Goal: Information Seeking & Learning: Learn about a topic

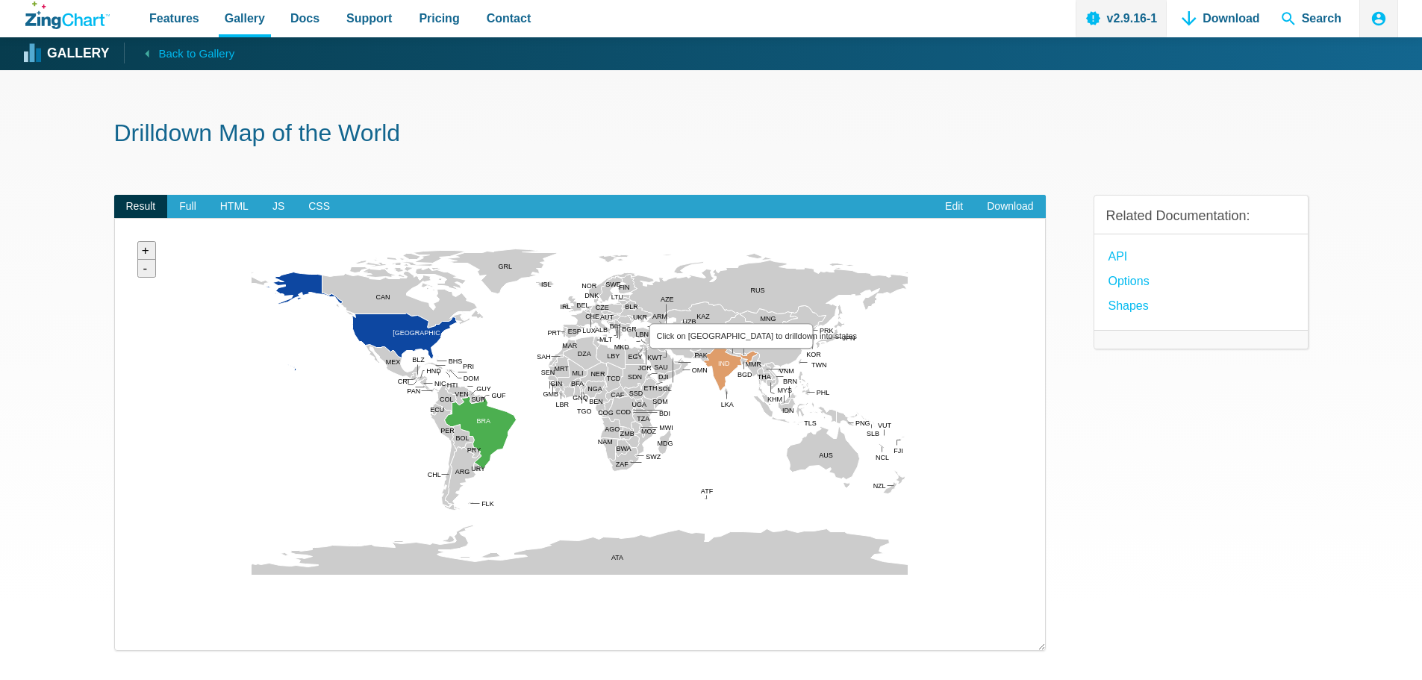
click at [130, 592] on area "Click on India to drilldown into states" at bounding box center [130, 592] width 0 height 0
click at [731, 364] on img "App Content" at bounding box center [580, 413] width 900 height 358
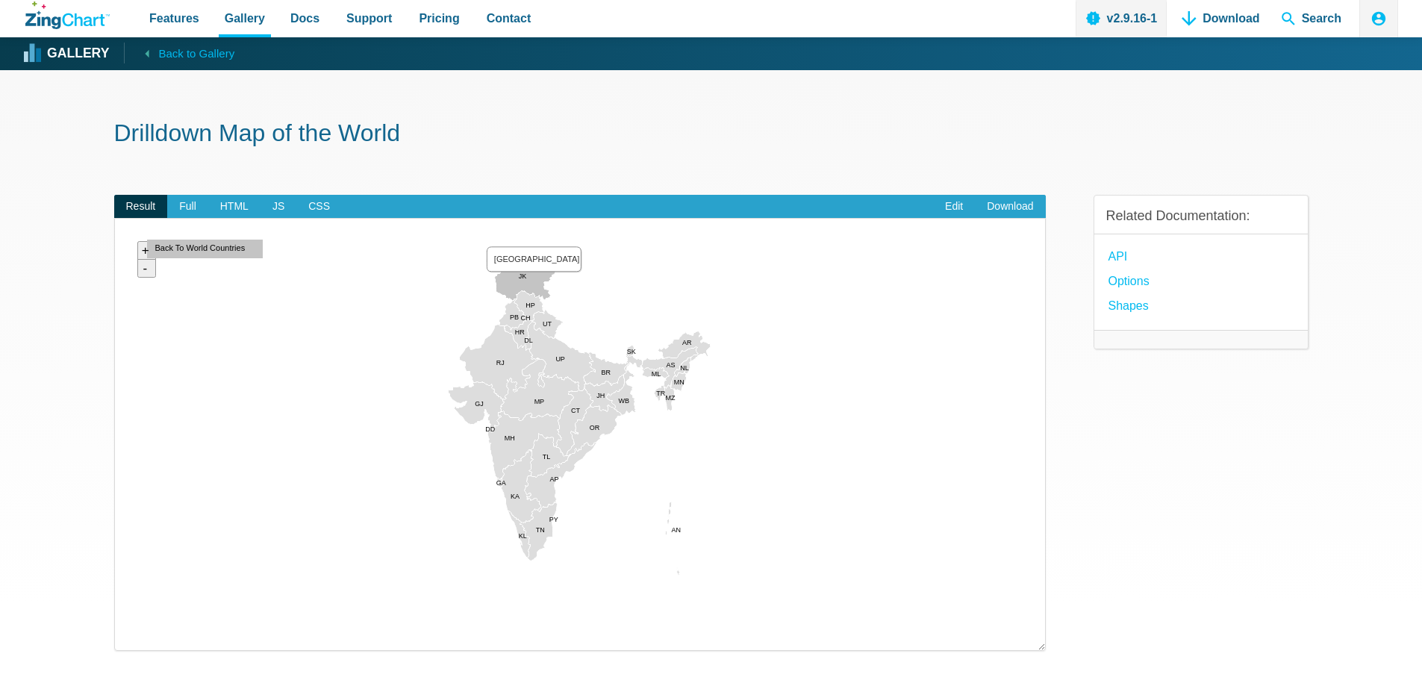
click at [130, 592] on area "Jammu and Kashmir" at bounding box center [130, 592] width 0 height 0
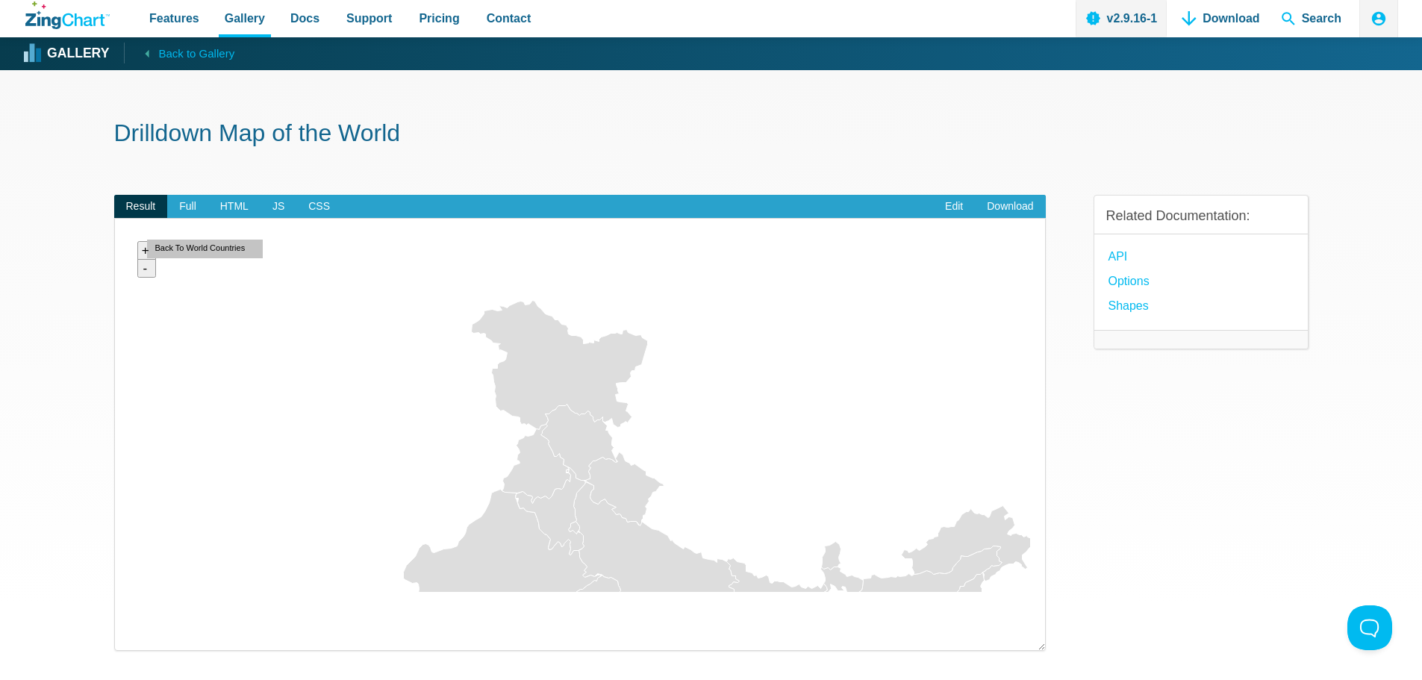
click at [533, 284] on img "App Content" at bounding box center [580, 413] width 900 height 358
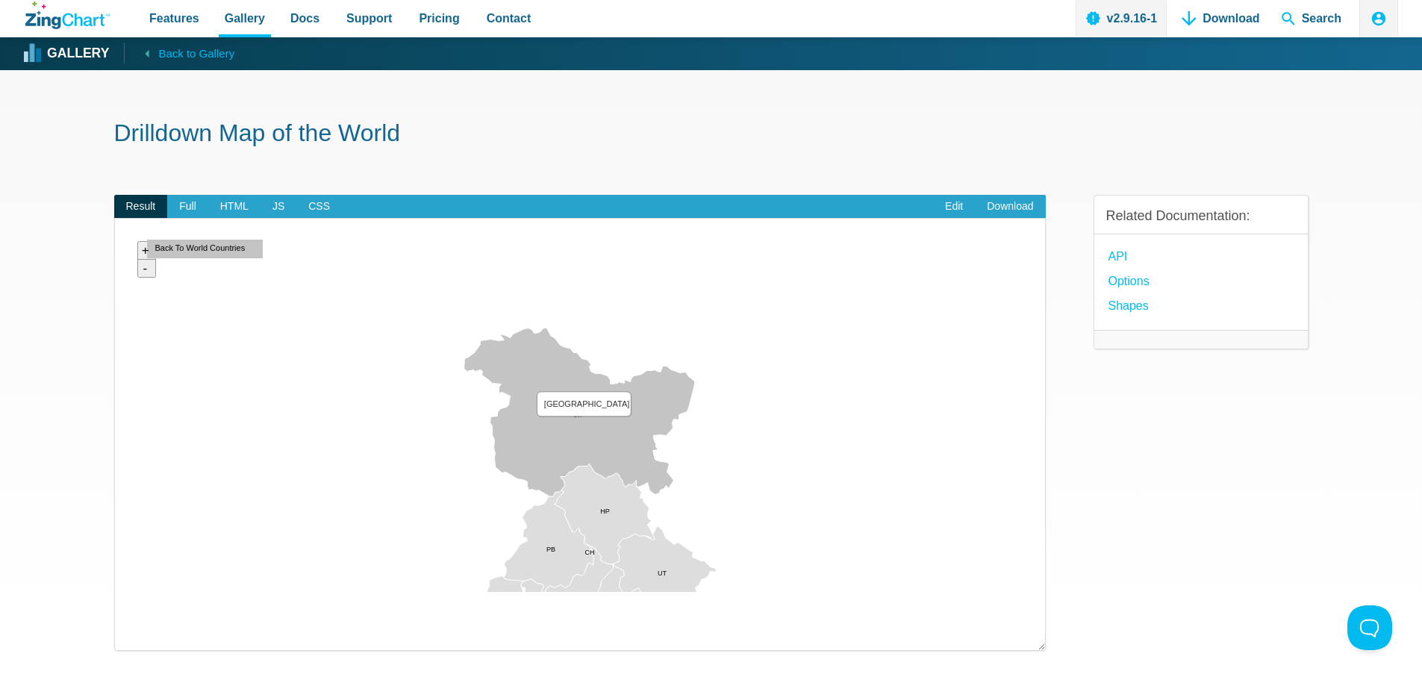
click at [130, 592] on area "Jammu and Kashmir" at bounding box center [130, 592] width 0 height 0
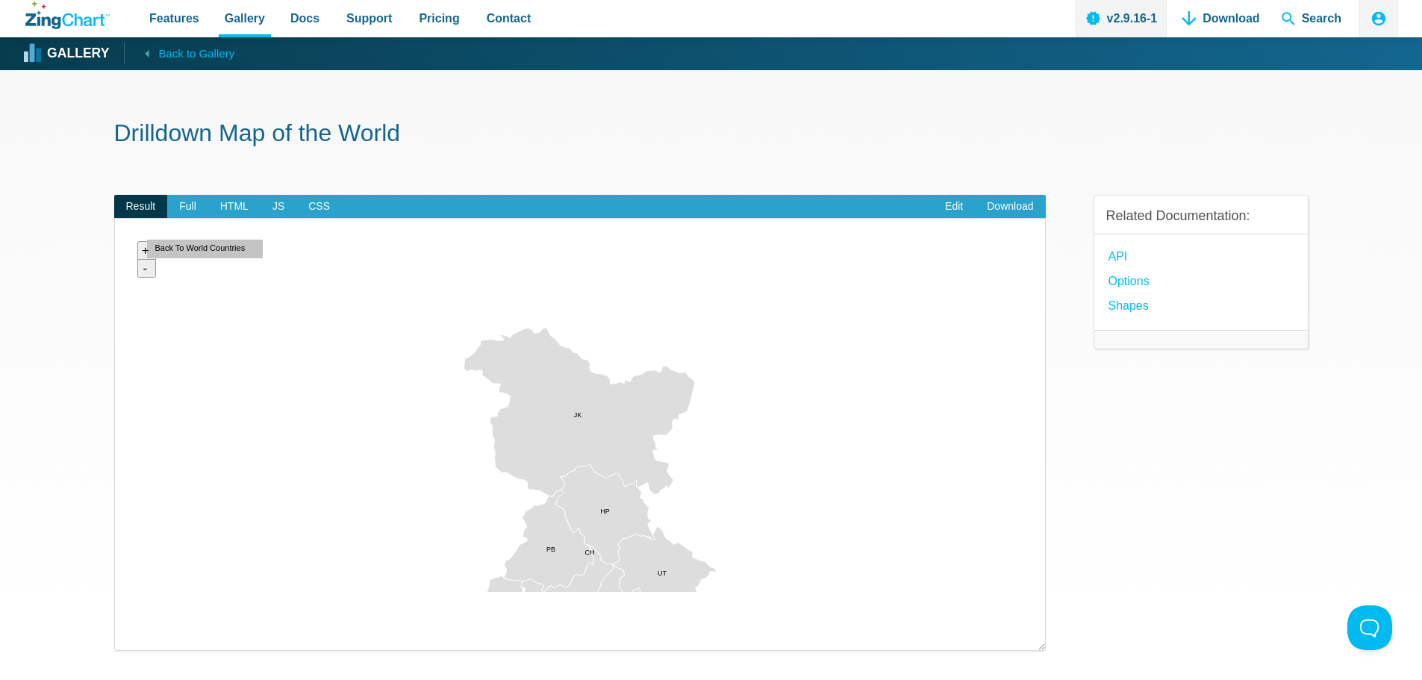
click at [130, 592] on area "Jammu and Kashmir" at bounding box center [130, 592] width 0 height 0
click at [584, 426] on img "App Content" at bounding box center [580, 413] width 900 height 358
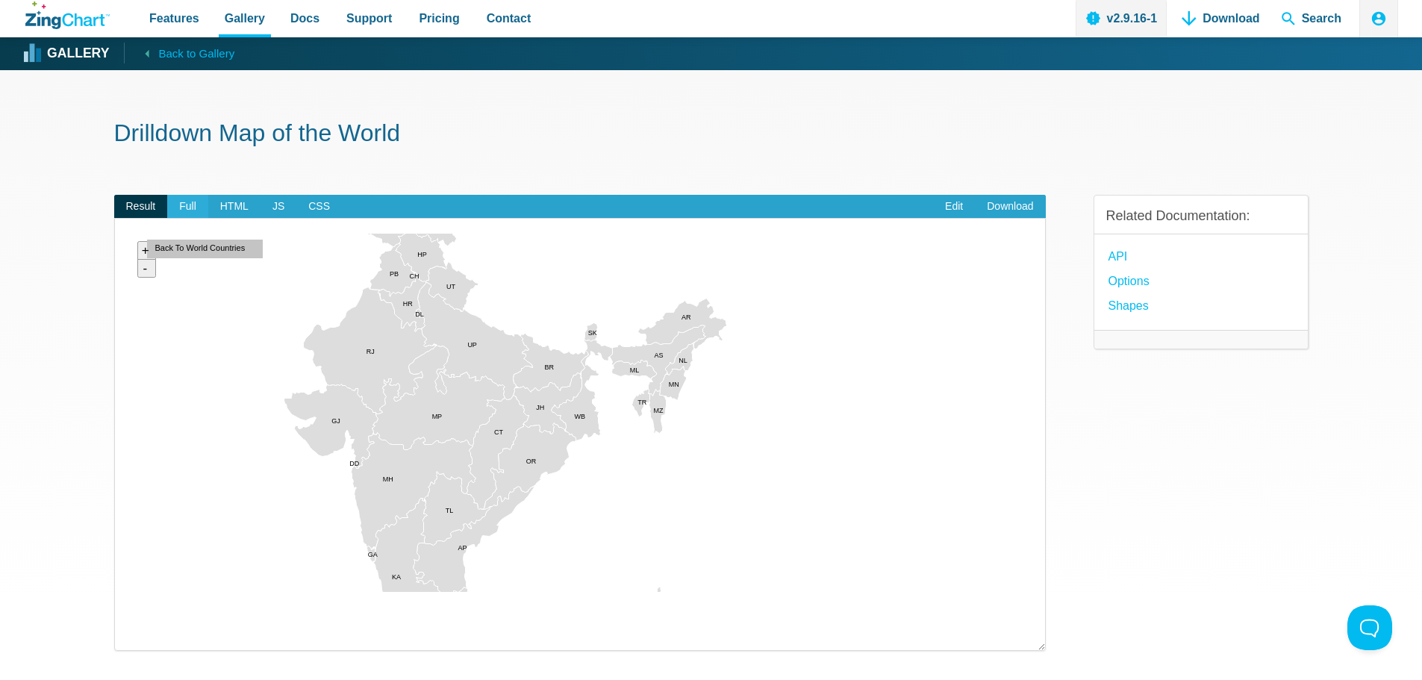
click at [189, 205] on span "Full" at bounding box center [187, 207] width 41 height 24
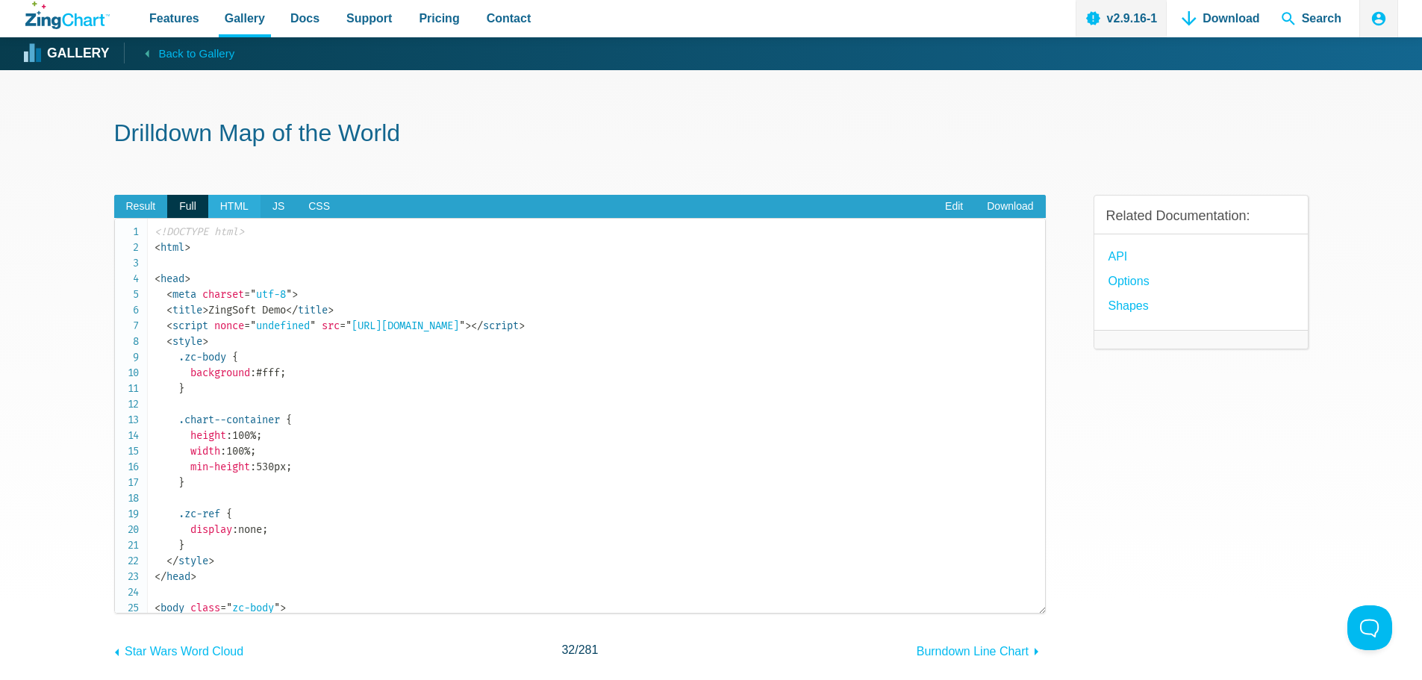
click at [240, 205] on span "HTML" at bounding box center [234, 207] width 52 height 24
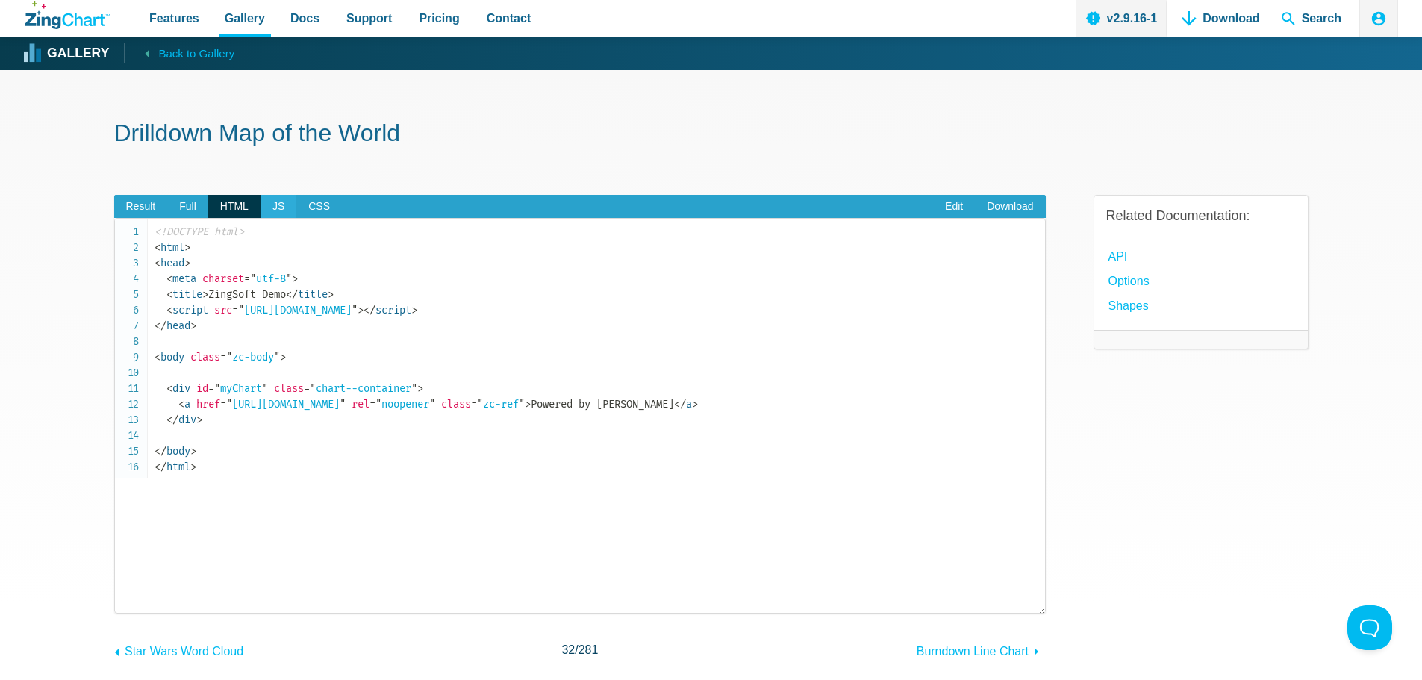
click at [269, 209] on span "JS" at bounding box center [279, 207] width 36 height 24
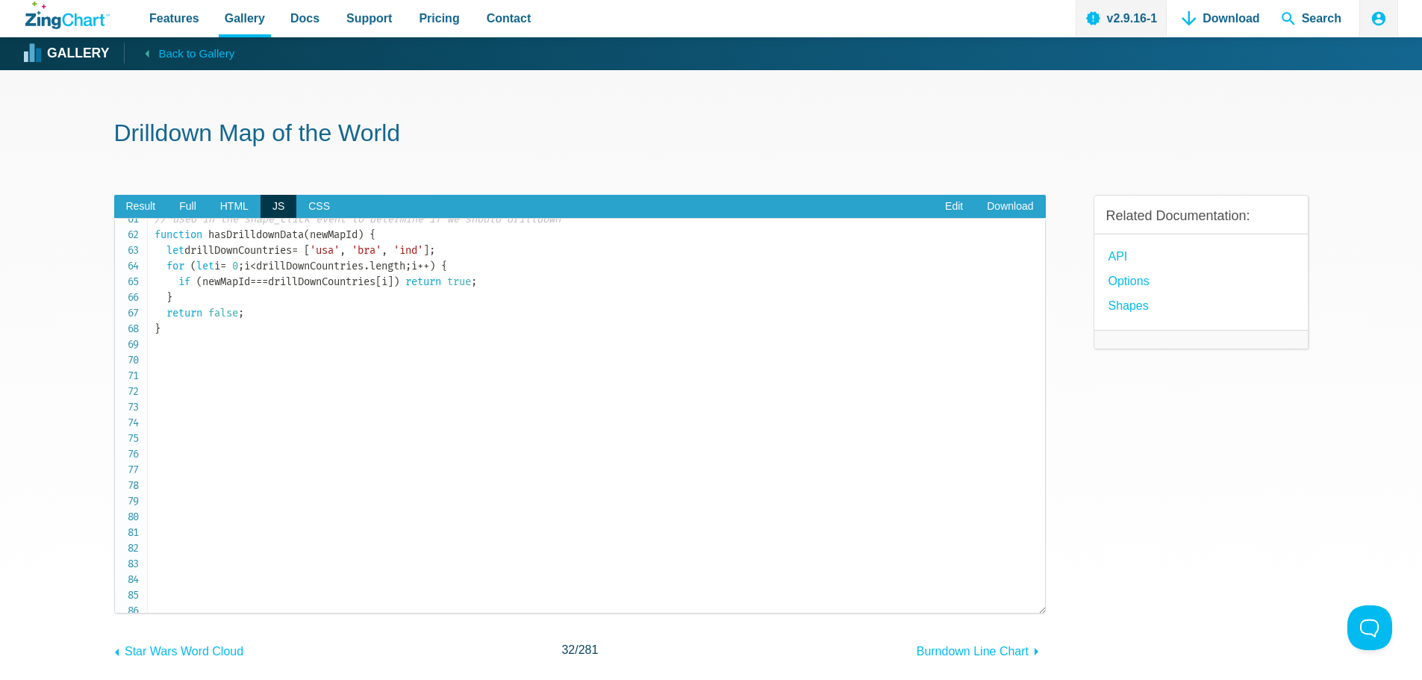
scroll to position [849, 0]
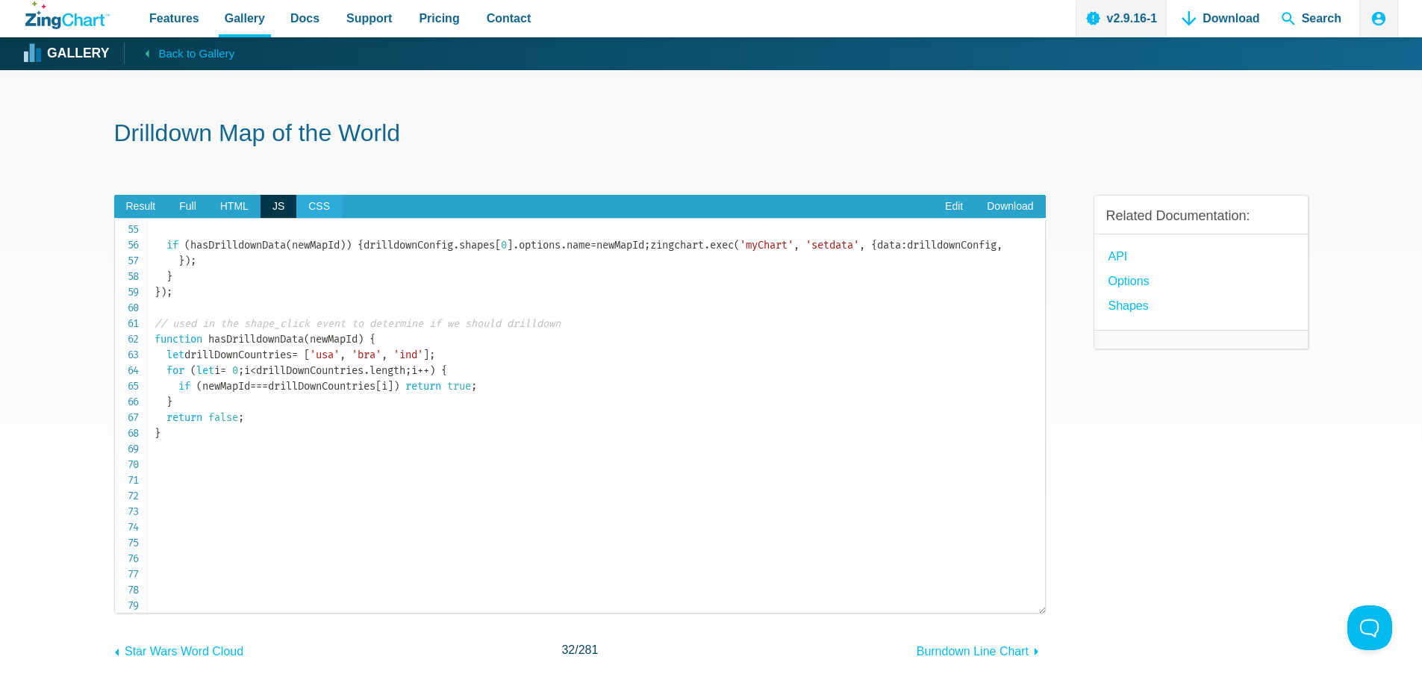
click at [320, 202] on span "CSS" at bounding box center [319, 207] width 46 height 24
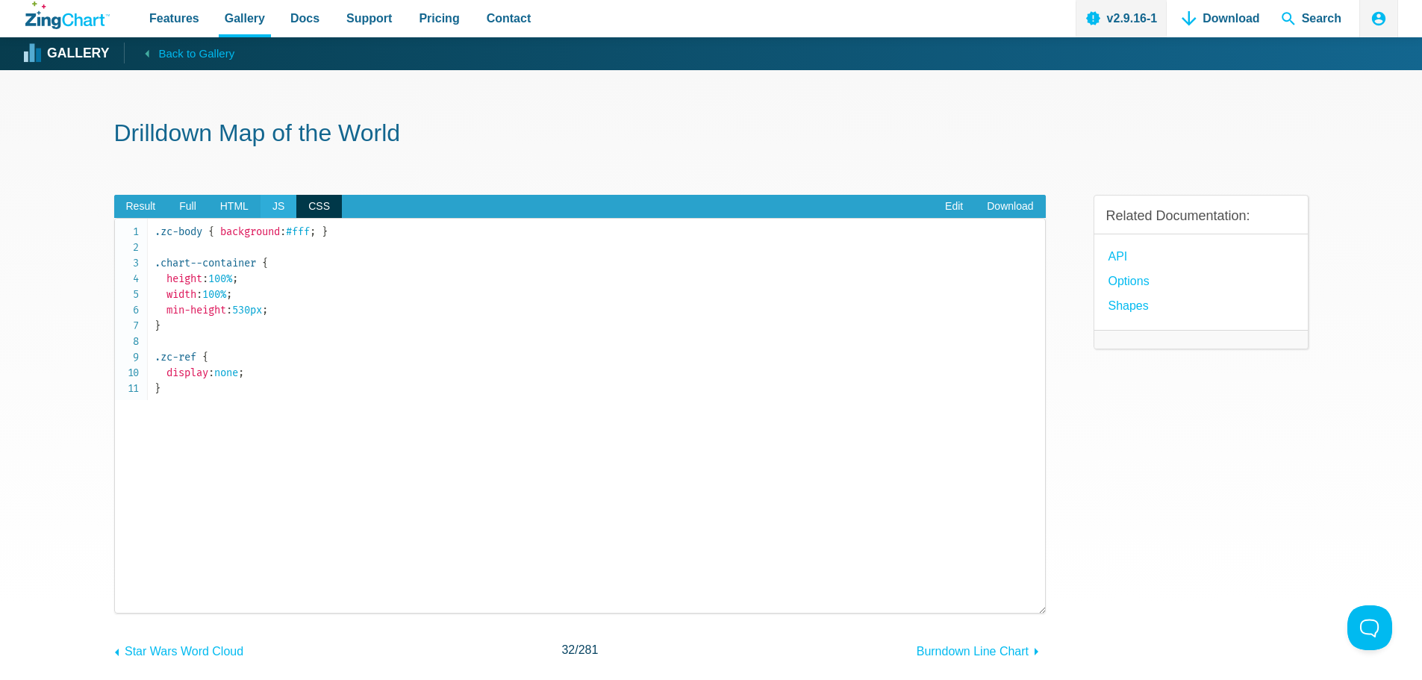
click at [261, 200] on span "JS" at bounding box center [279, 207] width 36 height 24
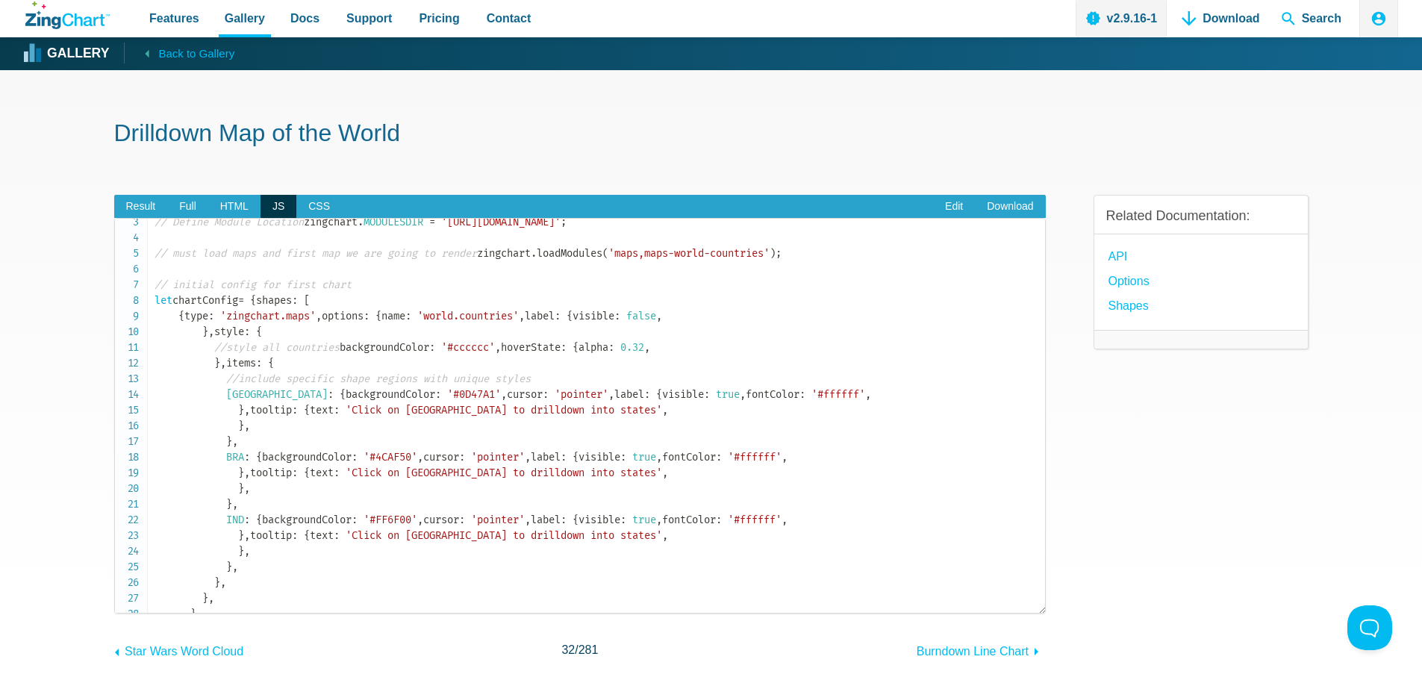
scroll to position [0, 0]
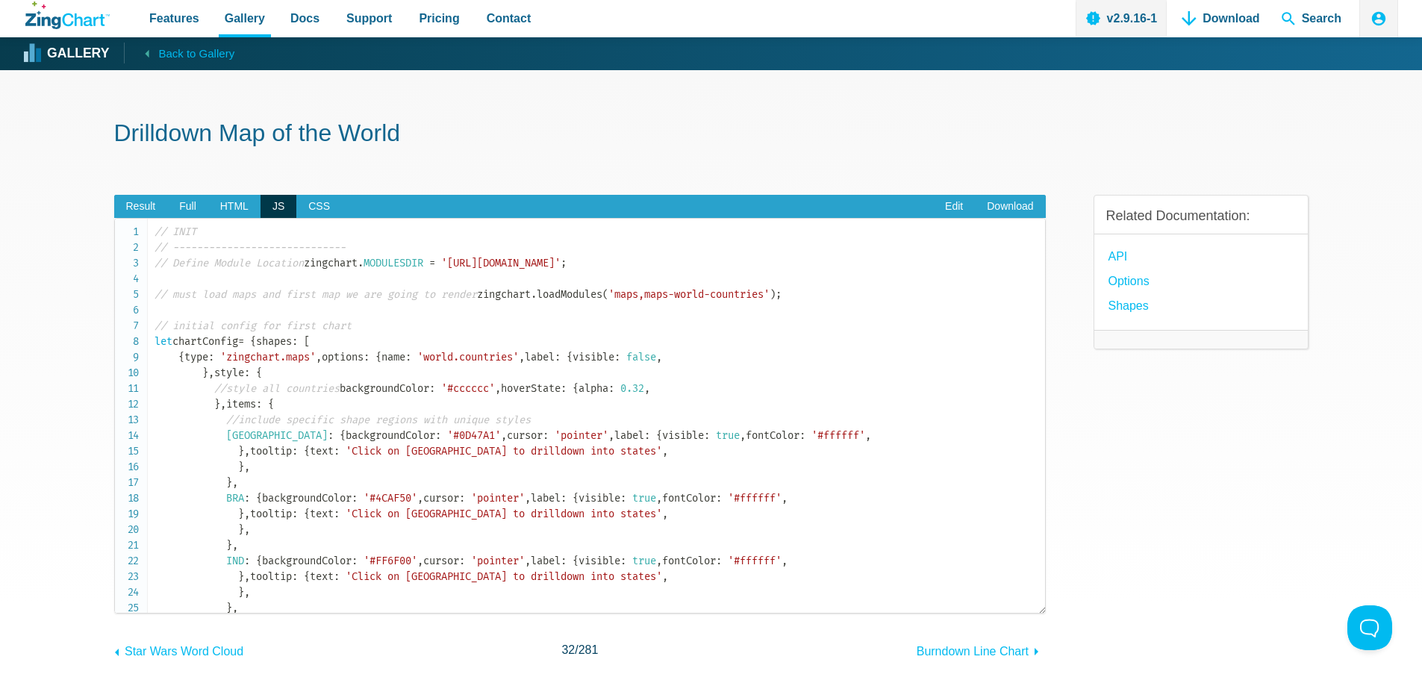
click at [191, 192] on div "Result Full HTML JS CSS Edit Download Powered by [PERSON_NAME] AS BR JH CT AP T…" at bounding box center [580, 416] width 932 height 491
click at [185, 201] on span "Full" at bounding box center [187, 207] width 41 height 24
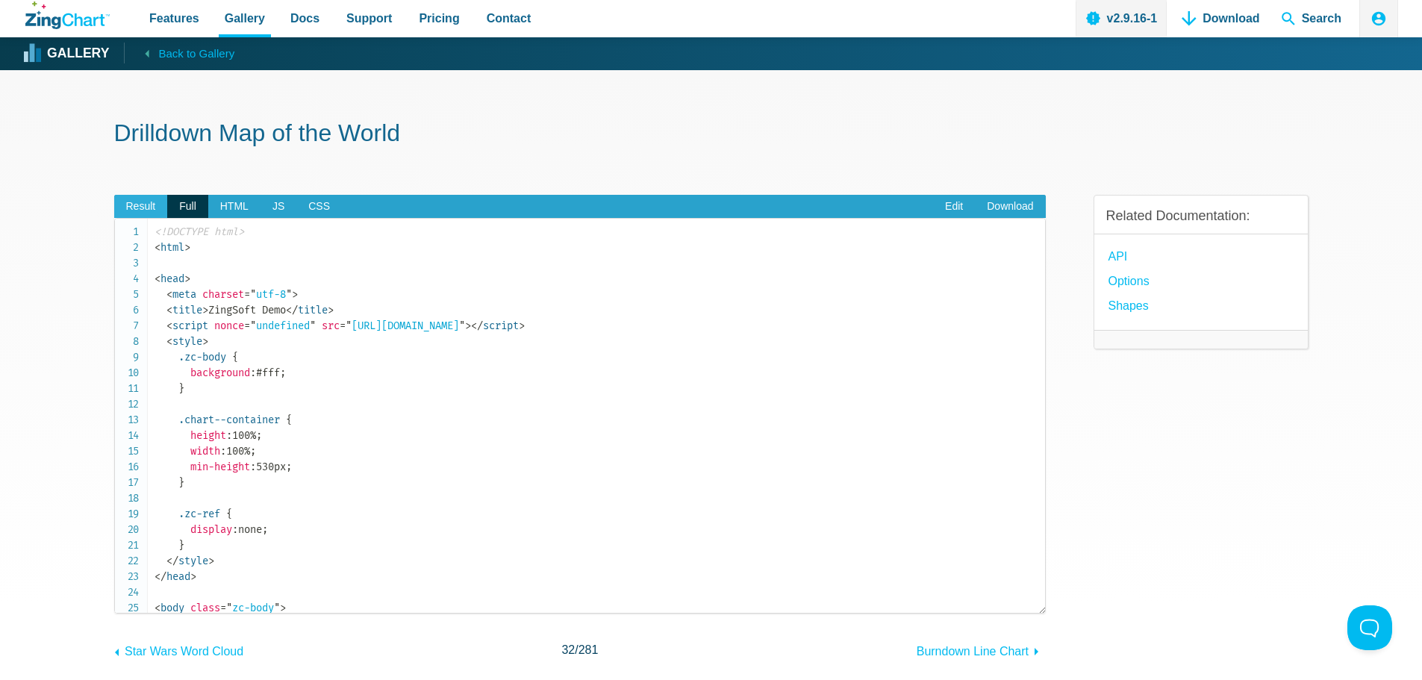
click at [149, 211] on span "Result" at bounding box center [141, 207] width 54 height 24
